Goal: Check status: Check status

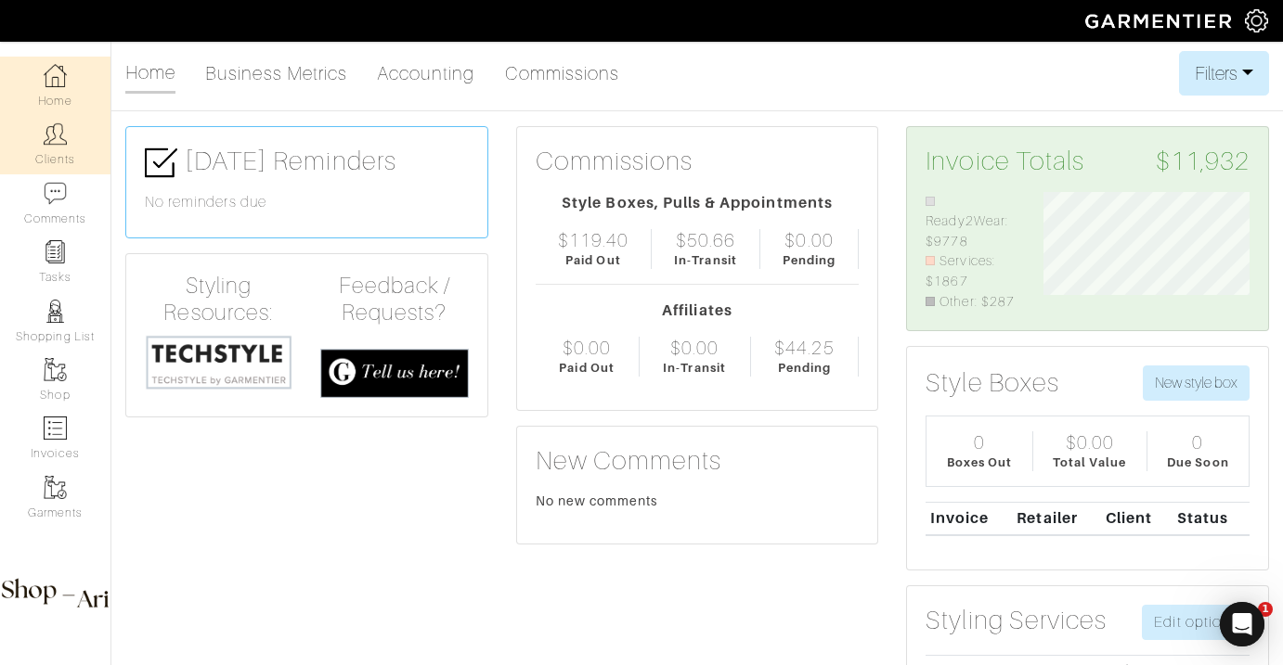
click at [89, 144] on link "Clients" at bounding box center [55, 144] width 110 height 58
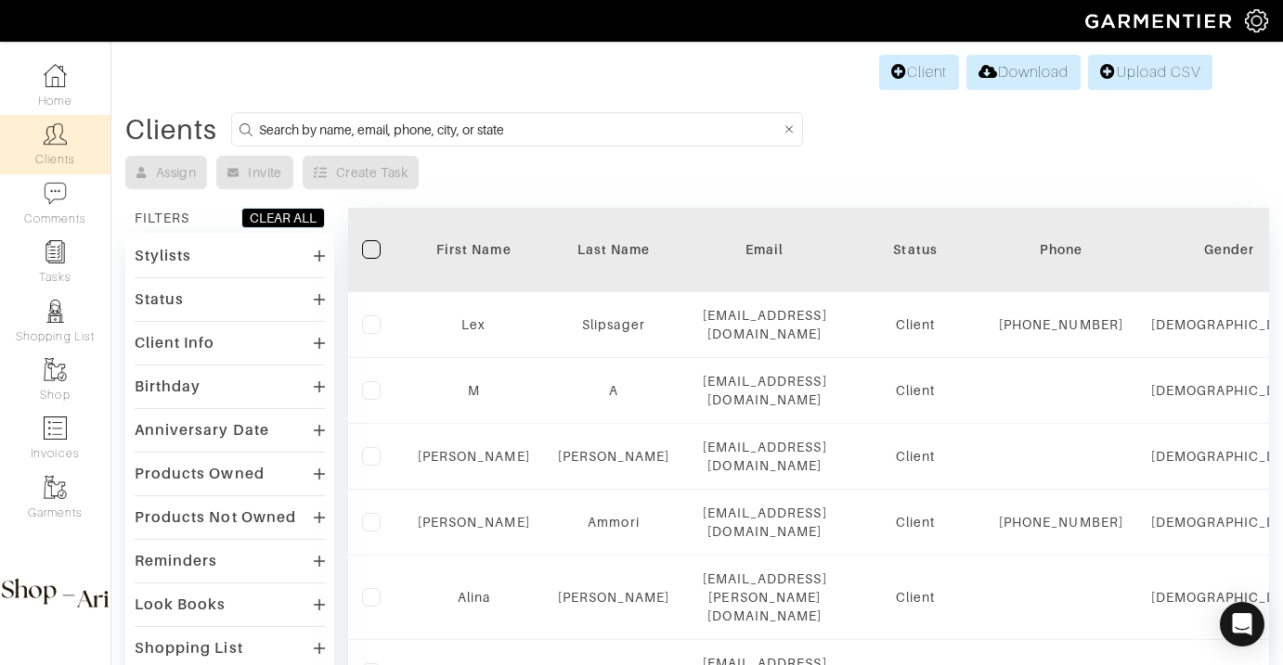
click at [463, 143] on form at bounding box center [517, 129] width 572 height 34
click at [463, 137] on input at bounding box center [520, 129] width 522 height 23
type input "nilam"
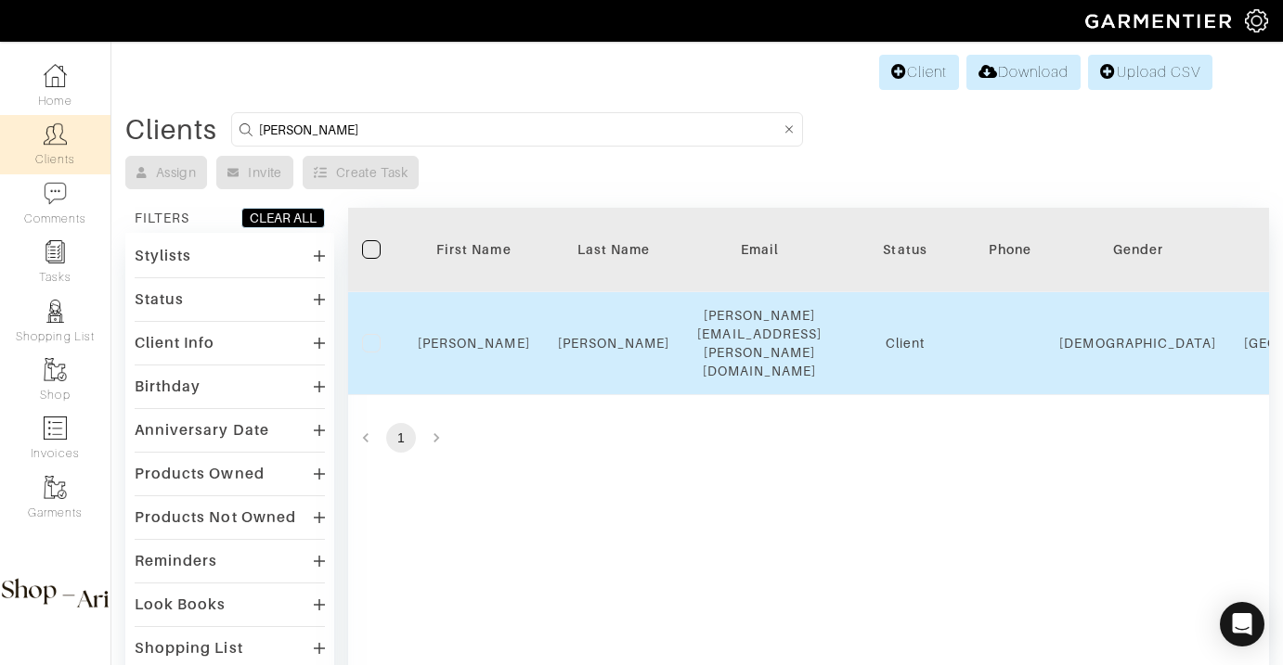
click at [471, 334] on div "Nilam" at bounding box center [474, 343] width 112 height 19
click at [471, 336] on link "Nilam" at bounding box center [474, 343] width 112 height 15
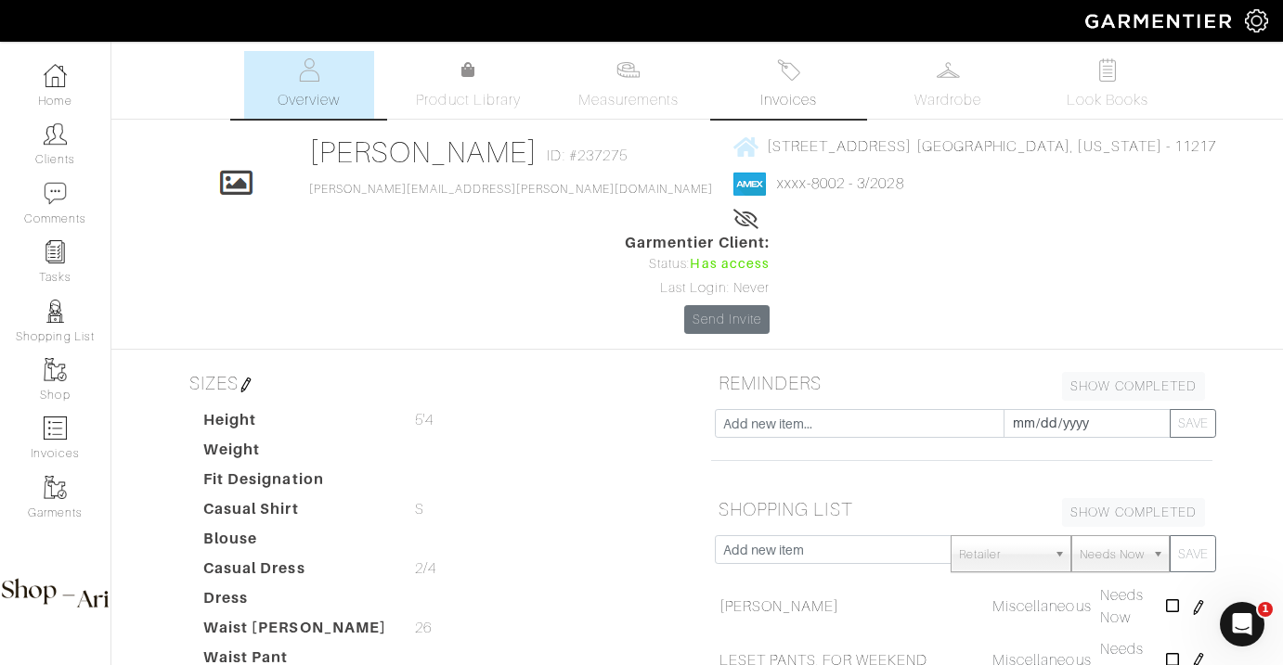
click at [757, 99] on link "Invoices" at bounding box center [788, 85] width 130 height 68
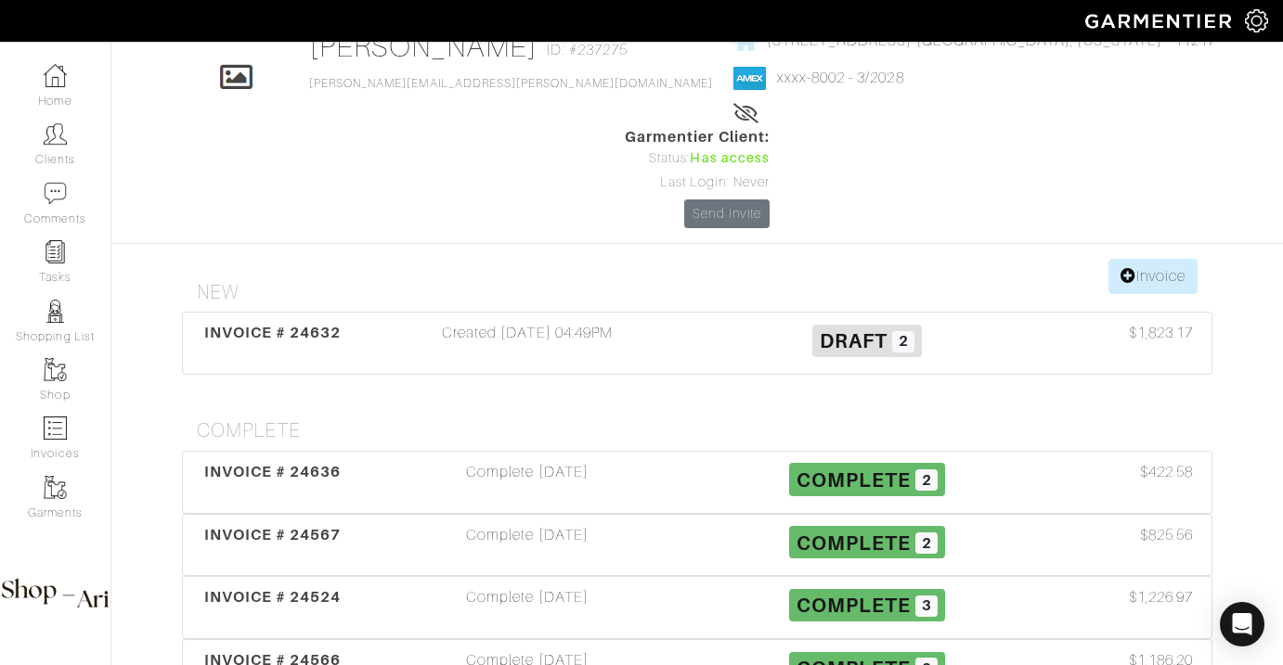
scroll to position [110, 0]
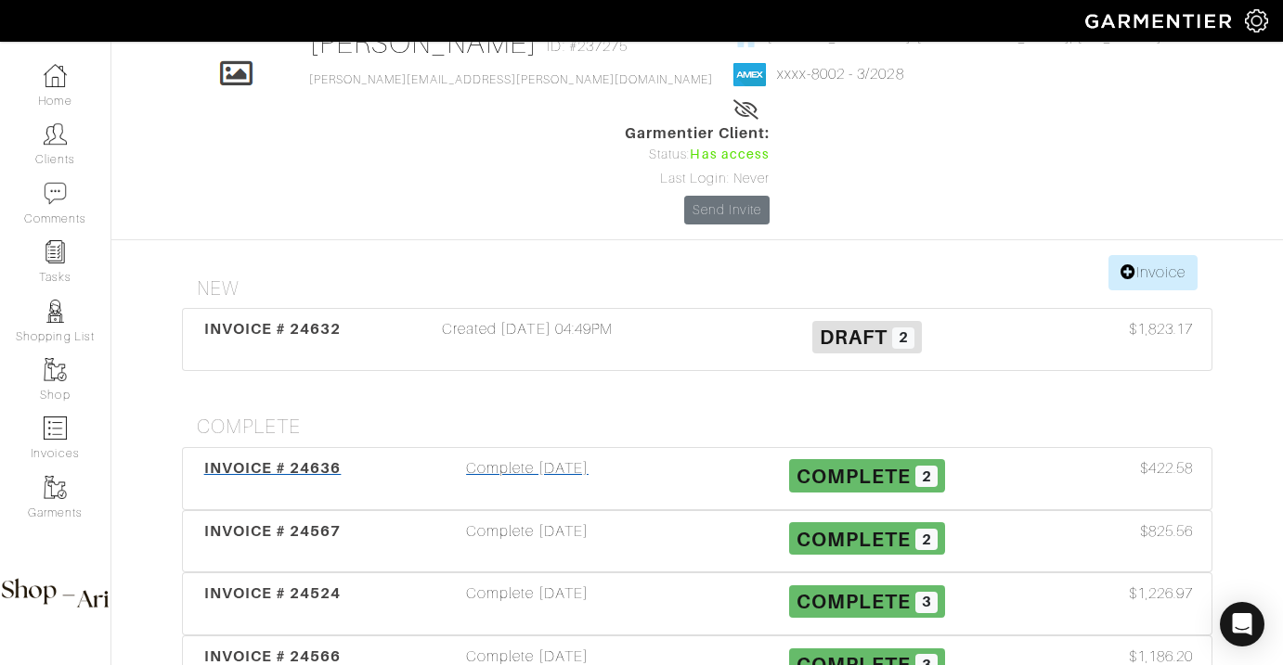
click at [532, 458] on div "Complete [DATE]" at bounding box center [527, 479] width 340 height 43
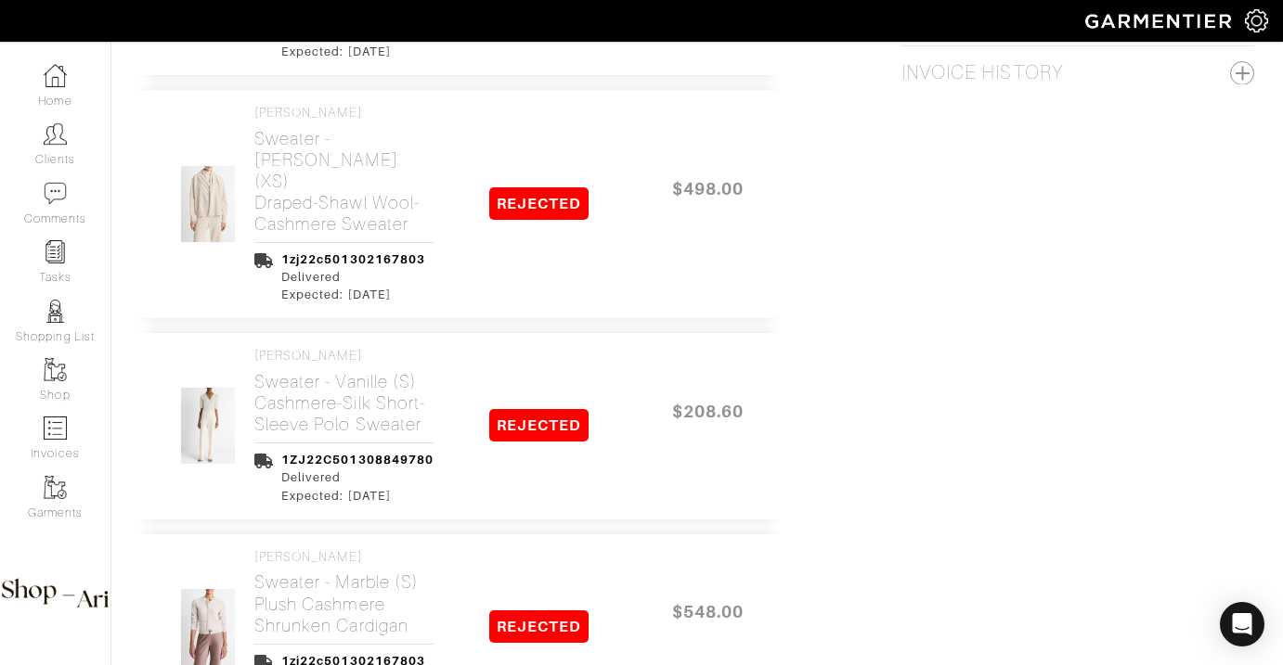
scroll to position [2577, 0]
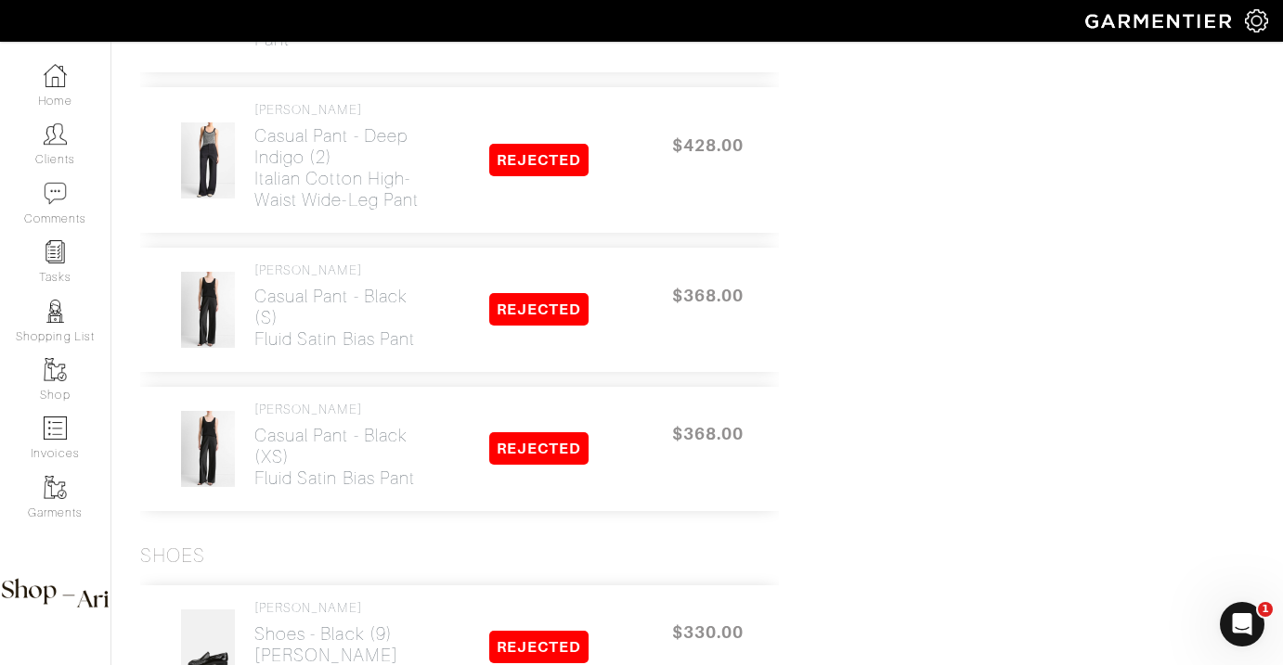
scroll to position [2156, 0]
